Goal: Find specific page/section: Find specific page/section

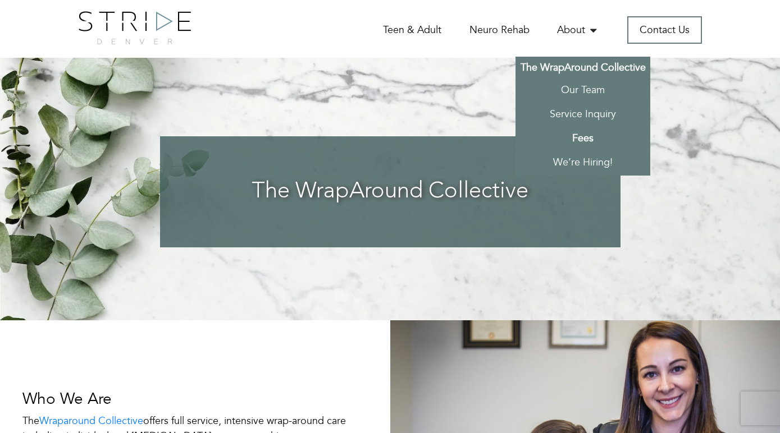
click at [591, 129] on link "Fees" at bounding box center [582, 139] width 135 height 24
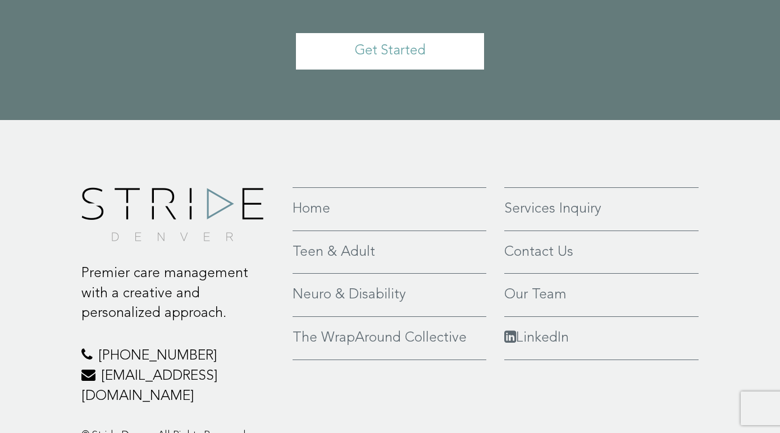
scroll to position [730, 0]
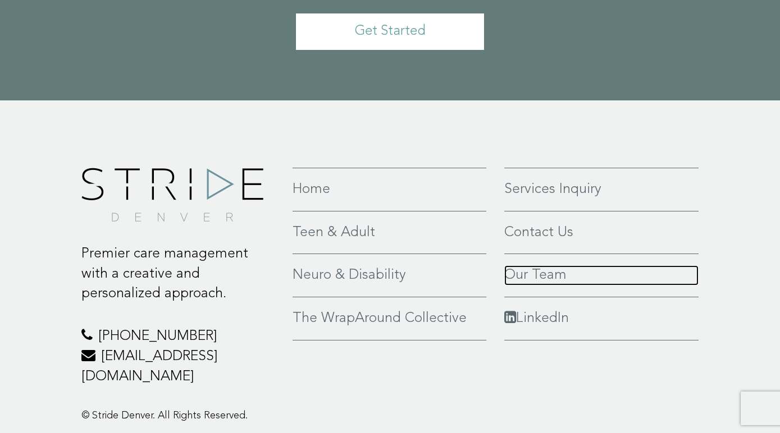
click at [559, 266] on link "Our Team" at bounding box center [601, 276] width 195 height 20
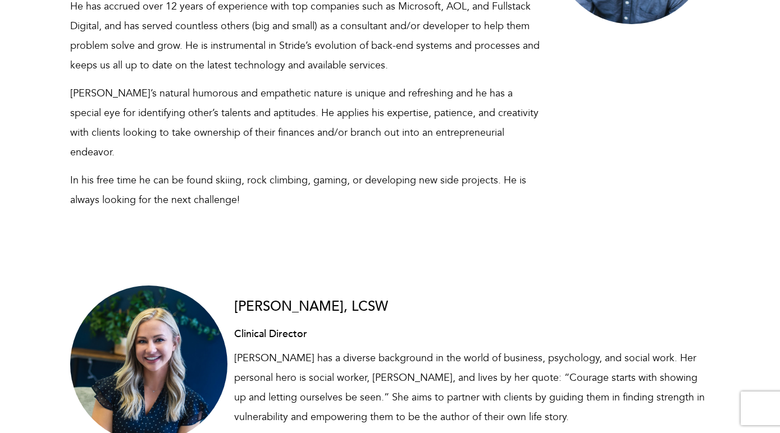
scroll to position [11, 0]
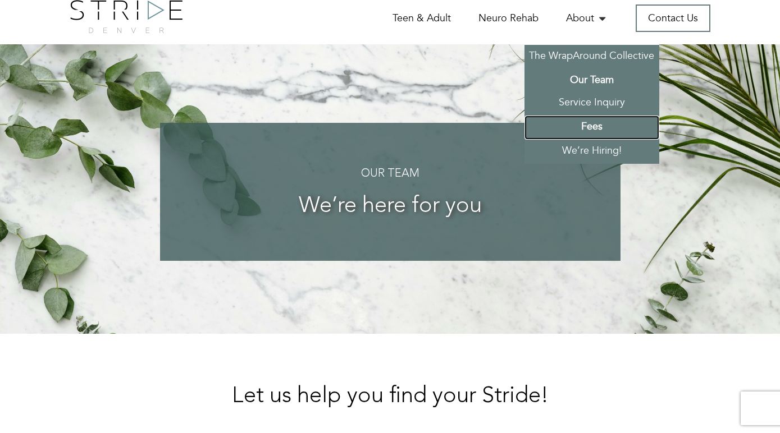
click at [657, 125] on link "Fees" at bounding box center [591, 128] width 135 height 24
click at [645, 122] on link "Fees" at bounding box center [591, 128] width 135 height 24
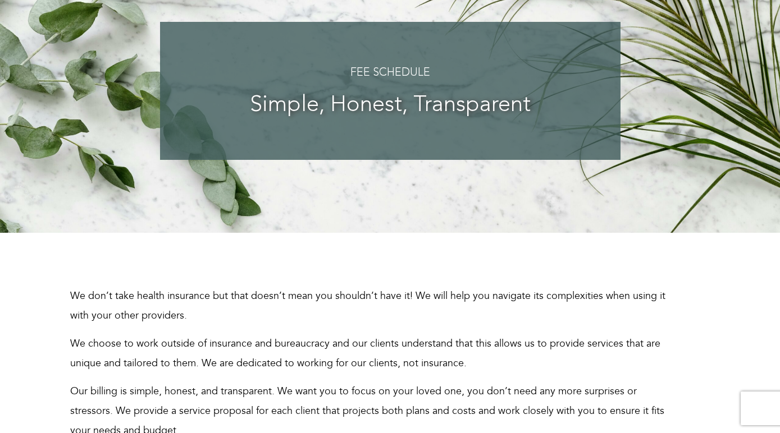
scroll to position [168, 0]
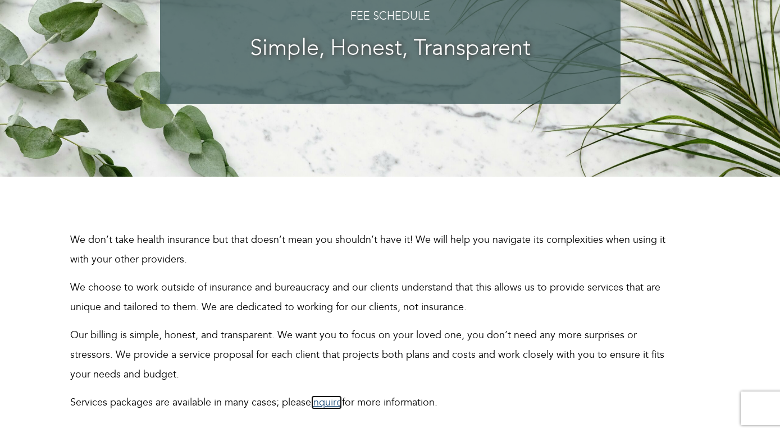
click at [311, 396] on link "inquire" at bounding box center [326, 403] width 31 height 14
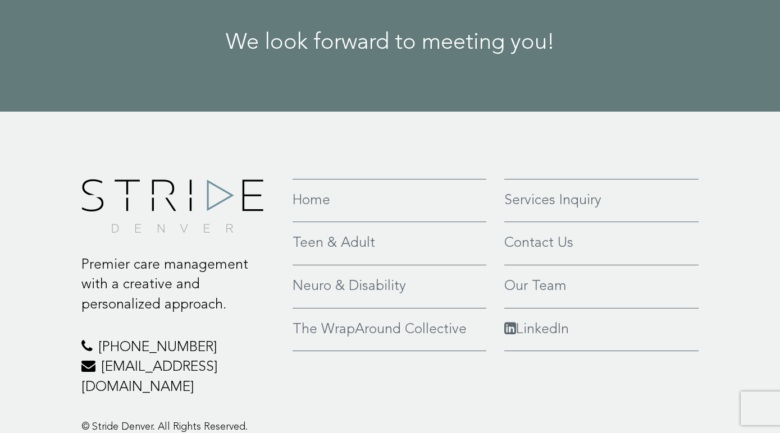
scroll to position [1572, 0]
